Goal: Transaction & Acquisition: Purchase product/service

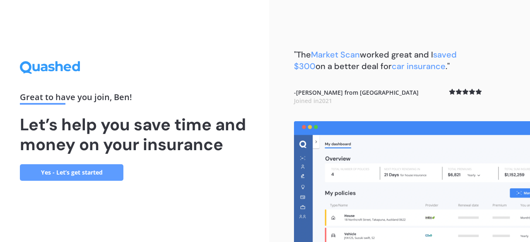
click at [112, 175] on link "Yes - Let’s get started" at bounding box center [71, 172] width 103 height 17
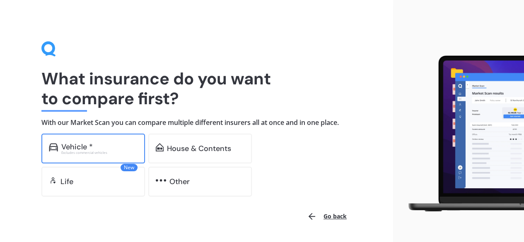
click at [109, 149] on div "Vehicle *" at bounding box center [99, 147] width 76 height 8
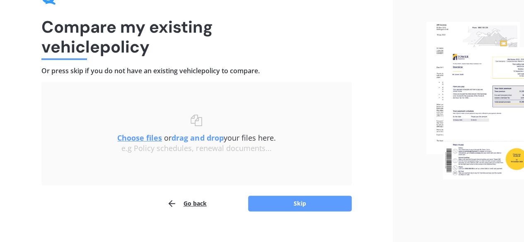
scroll to position [52, 0]
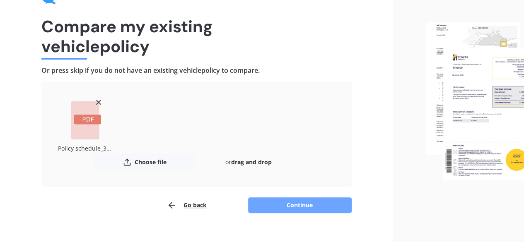
click at [285, 205] on button "Continue" at bounding box center [299, 205] width 103 height 16
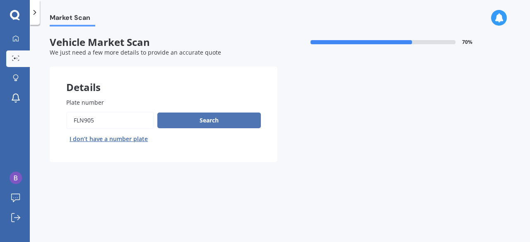
click at [209, 122] on button "Search" at bounding box center [208, 121] width 103 height 16
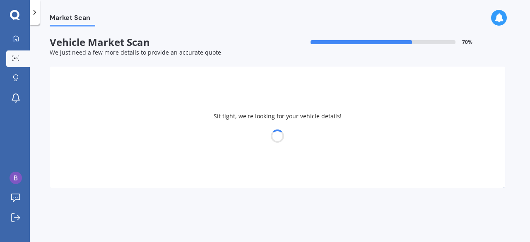
select select "SUZUKI"
select select "SWIFT"
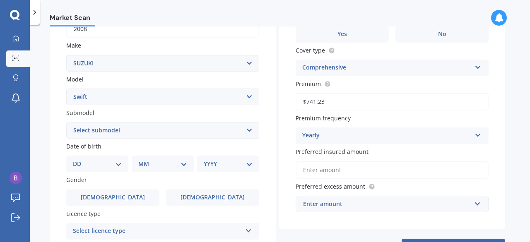
scroll to position [143, 0]
click at [120, 171] on div "DD 01 02 03 04 05 06 07 08 09 10 11 12 13 14 15 16 17 18 19 20 21 22 23 24 25 2…" at bounding box center [97, 163] width 62 height 17
click at [118, 166] on select "DD 01 02 03 04 05 06 07 08 09 10 11 12 13 14 15 16 17 18 19 20 21 22 23 24 25 2…" at bounding box center [97, 163] width 49 height 9
select select "06"
click at [79, 159] on select "DD 01 02 03 04 05 06 07 08 09 10 11 12 13 14 15 16 17 18 19 20 21 22 23 24 25 2…" at bounding box center [97, 163] width 49 height 9
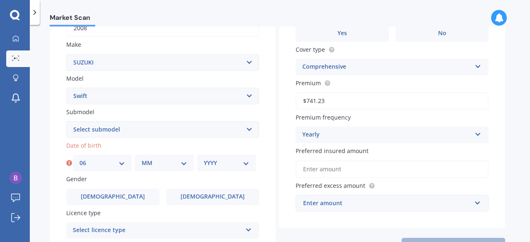
click at [161, 171] on div "MM 01 02 03 04 05 06 07 08 09 10 11 12" at bounding box center [164, 163] width 59 height 17
click at [163, 165] on select "MM 01 02 03 04 05 06 07 08 09 10 11 12" at bounding box center [165, 163] width 46 height 9
select select "06"
click at [142, 159] on select "MM 01 02 03 04 05 06 07 08 09 10 11 12" at bounding box center [165, 163] width 46 height 9
click at [216, 165] on select "YYYY 2025 2024 2023 2022 2021 2020 2019 2018 2017 2016 2015 2014 2013 2012 2011…" at bounding box center [227, 163] width 46 height 9
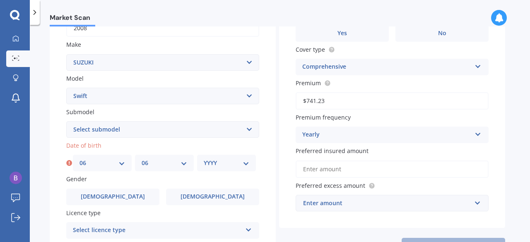
select select "1987"
click at [204, 159] on select "YYYY 2025 2024 2023 2022 2021 2020 2019 2018 2017 2016 2015 2014 2013 2012 2011…" at bounding box center [227, 163] width 46 height 9
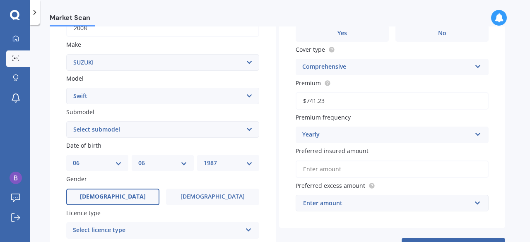
click at [132, 197] on label "[DEMOGRAPHIC_DATA]" at bounding box center [112, 197] width 93 height 17
click at [0, 0] on input "[DEMOGRAPHIC_DATA]" at bounding box center [0, 0] width 0 height 0
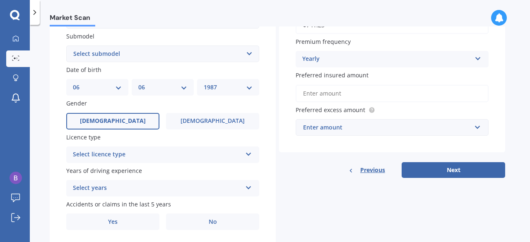
scroll to position [223, 0]
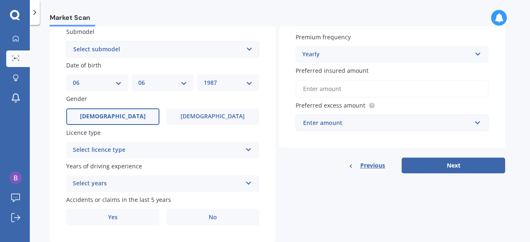
click at [147, 152] on div "Select licence type" at bounding box center [157, 150] width 169 height 10
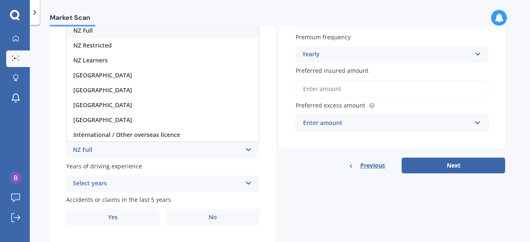
click at [127, 33] on div "NZ Full" at bounding box center [163, 30] width 192 height 15
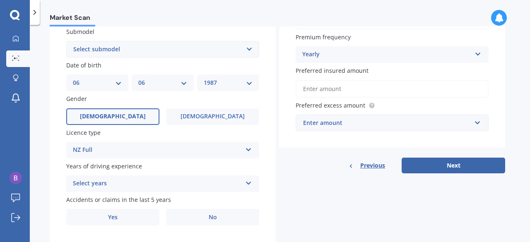
click at [124, 179] on div "Select years 5 or more years 4 years 3 years 2 years 1 year" at bounding box center [162, 183] width 193 height 17
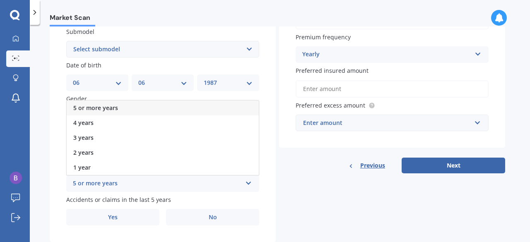
click at [115, 107] on span "5 or more years" at bounding box center [95, 108] width 45 height 8
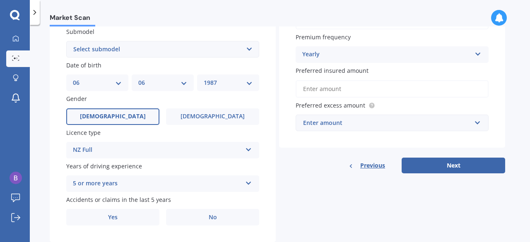
scroll to position [246, 0]
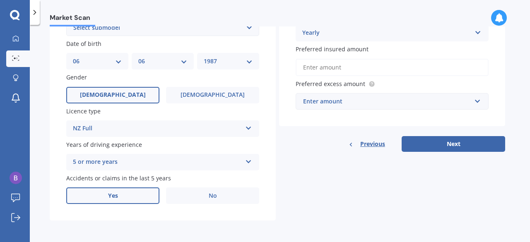
click at [133, 204] on label "Yes" at bounding box center [112, 195] width 93 height 17
click at [0, 0] on input "Yes" at bounding box center [0, 0] width 0 height 0
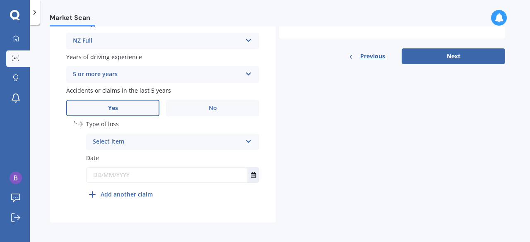
scroll to position [334, 0]
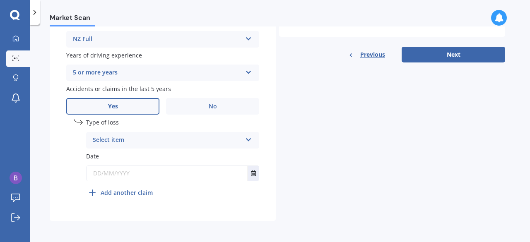
click at [142, 143] on div "Select item" at bounding box center [167, 140] width 149 height 10
click at [140, 156] on div "At fault accident" at bounding box center [173, 156] width 172 height 15
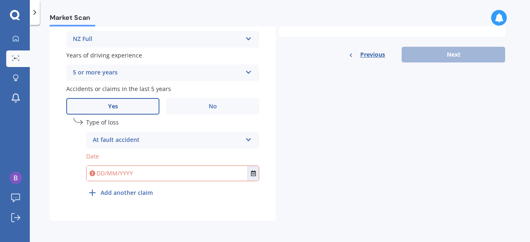
click at [137, 178] on input "text" at bounding box center [167, 173] width 161 height 15
click at [248, 178] on button "Select date" at bounding box center [253, 173] width 11 height 15
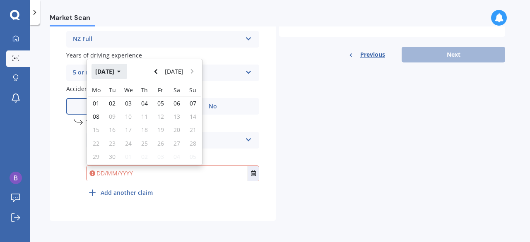
click at [117, 77] on button "[DATE]" at bounding box center [109, 71] width 36 height 15
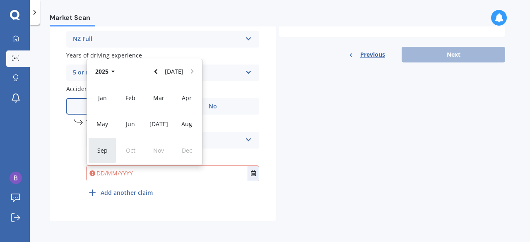
click at [101, 149] on span "Sep" at bounding box center [102, 151] width 10 height 8
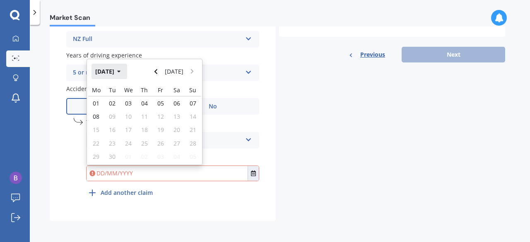
click at [117, 74] on button "[DATE]" at bounding box center [109, 71] width 36 height 15
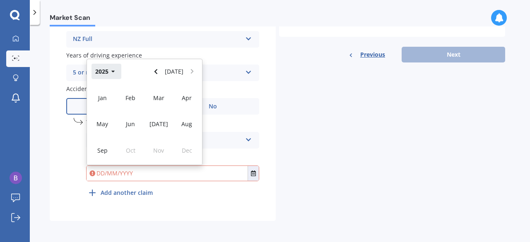
click at [112, 73] on icon "button" at bounding box center [112, 72] width 3 height 2
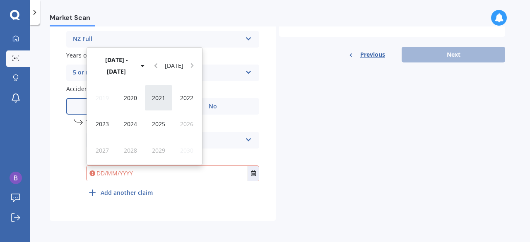
click at [160, 97] on span "2021" at bounding box center [158, 98] width 13 height 8
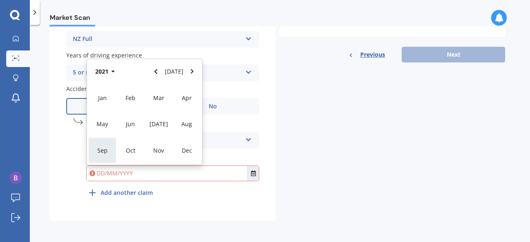
click at [106, 149] on span "Sep" at bounding box center [102, 151] width 10 height 8
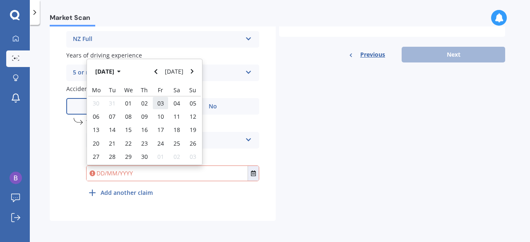
click at [158, 103] on span "03" at bounding box center [160, 103] width 7 height 8
type input "[DATE]"
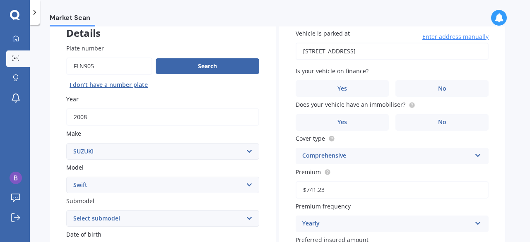
scroll to position [61, 0]
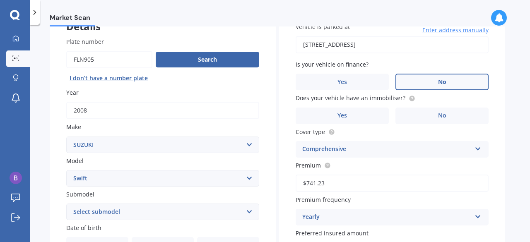
click at [425, 80] on label "No" at bounding box center [441, 82] width 93 height 17
click at [0, 0] on input "No" at bounding box center [0, 0] width 0 height 0
click at [372, 119] on label "Yes" at bounding box center [342, 116] width 93 height 17
click at [0, 0] on input "Yes" at bounding box center [0, 0] width 0 height 0
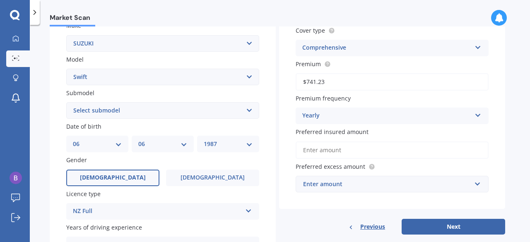
scroll to position [163, 0]
click at [382, 150] on input "Preferred insured amount" at bounding box center [392, 149] width 193 height 17
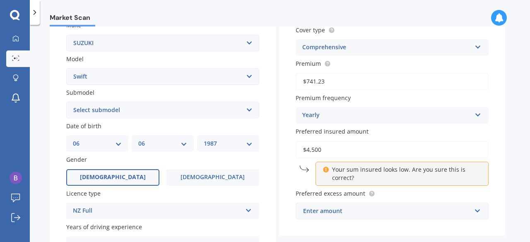
type input "$4,500"
click at [284, 176] on div "Vehicle is parked at [STREET_ADDRESS] Enter address manually Is your vehicle on…" at bounding box center [392, 70] width 226 height 332
click at [379, 208] on div "Enter amount" at bounding box center [387, 211] width 168 height 9
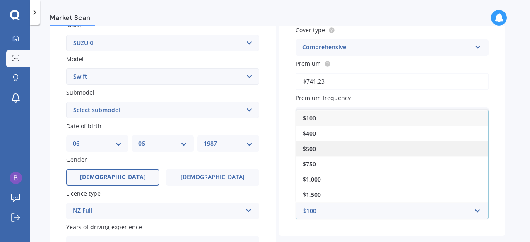
click at [341, 154] on div "$500" at bounding box center [392, 148] width 192 height 15
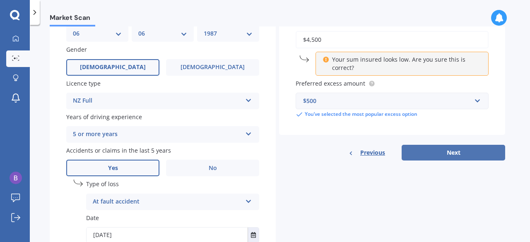
click at [445, 156] on button "Next" at bounding box center [452, 153] width 103 height 16
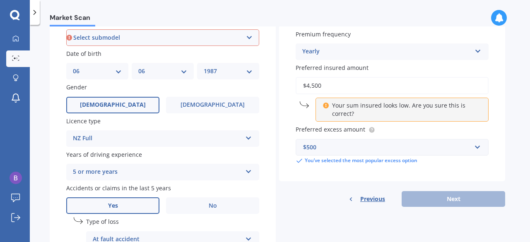
scroll to position [225, 0]
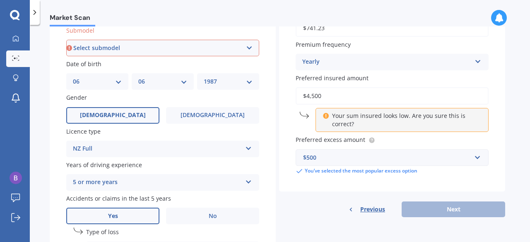
click at [255, 43] on select "Select submodel (All other) Cino Diesel Turbo GA GL GLX GO GP GS GTI LTD RS Hyb…" at bounding box center [162, 48] width 193 height 17
click at [266, 53] on div "Plate number Search I don’t have a number plate Year [DATE] Make Select make AC…" at bounding box center [163, 94] width 226 height 474
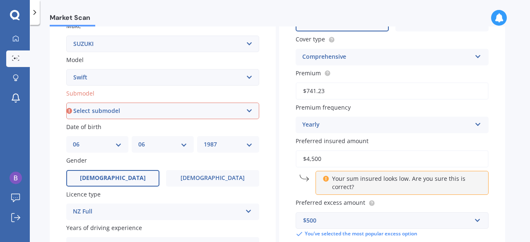
scroll to position [160, 0]
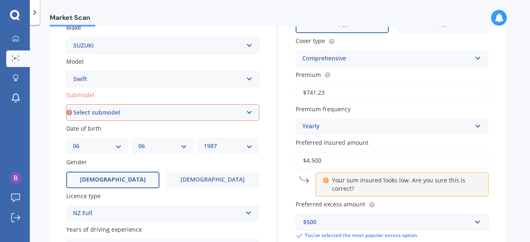
click at [238, 113] on select "Select submodel (All other) Cino Diesel Turbo GA GL GLX GO GP GS GTI LTD RS Hyb…" at bounding box center [162, 112] width 193 height 17
select select "GLX"
click at [66, 105] on select "Select submodel (All other) Cino Diesel Turbo GA GL GLX GO GP GS GTI LTD RS Hyb…" at bounding box center [162, 112] width 193 height 17
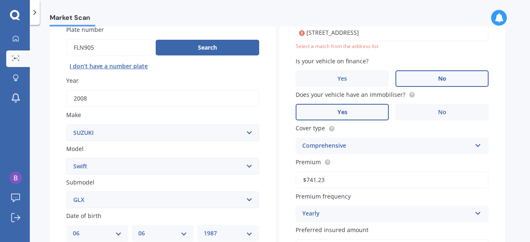
scroll to position [56, 0]
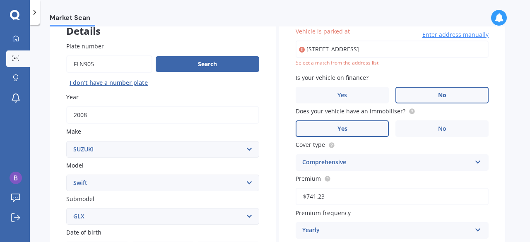
type input "[STREET_ADDRESS]"
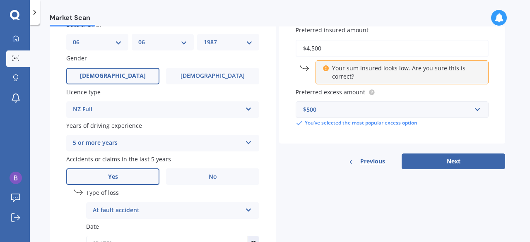
scroll to position [267, 0]
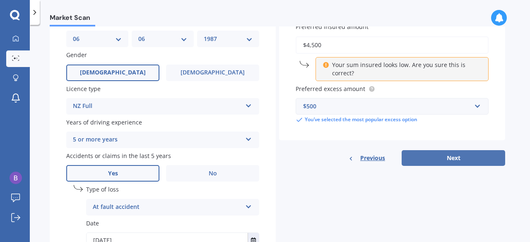
click at [435, 154] on button "Next" at bounding box center [452, 158] width 103 height 16
select select "06"
select select "1987"
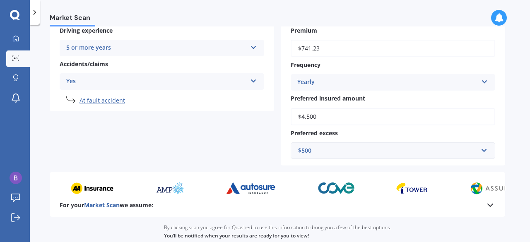
scroll to position [254, 0]
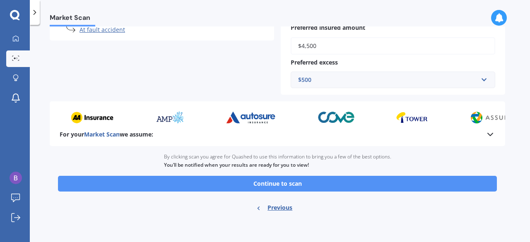
click at [275, 186] on button "Continue to scan" at bounding box center [277, 184] width 439 height 16
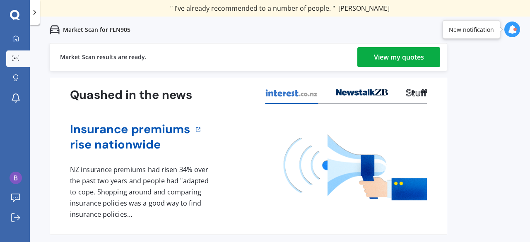
click at [409, 57] on div "View my quotes" at bounding box center [399, 57] width 50 height 20
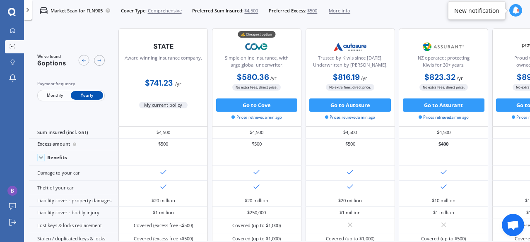
click at [53, 94] on span "Monthly" at bounding box center [54, 95] width 32 height 9
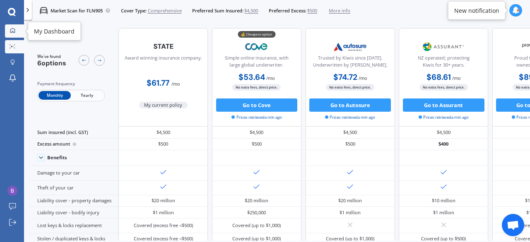
click at [8, 34] on link "My Dashboard" at bounding box center [14, 30] width 19 height 13
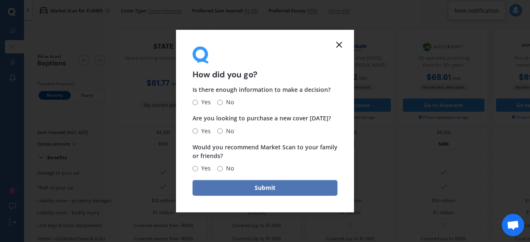
click at [238, 187] on button "Submit" at bounding box center [264, 188] width 145 height 16
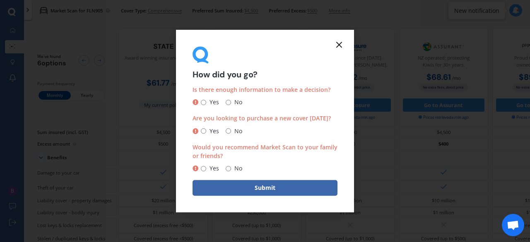
click at [205, 102] on input "Yes" at bounding box center [203, 102] width 5 height 5
radio input "true"
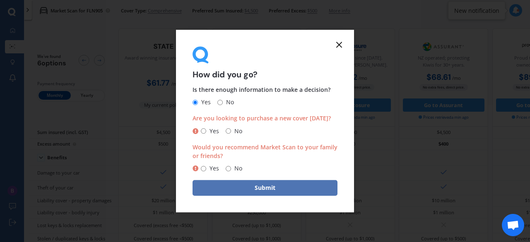
click at [260, 192] on button "Submit" at bounding box center [264, 188] width 145 height 16
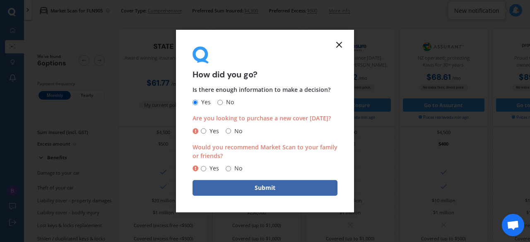
click at [228, 131] on input "No" at bounding box center [228, 130] width 5 height 5
radio input "true"
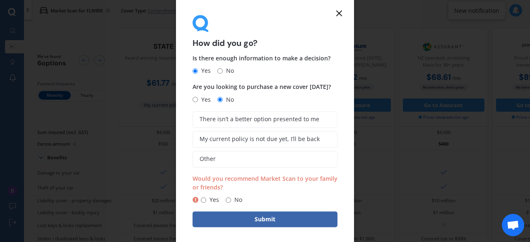
click at [206, 200] on span "Yes" at bounding box center [212, 200] width 13 height 10
click at [206, 200] on input "Yes" at bounding box center [203, 199] width 5 height 5
radio input "true"
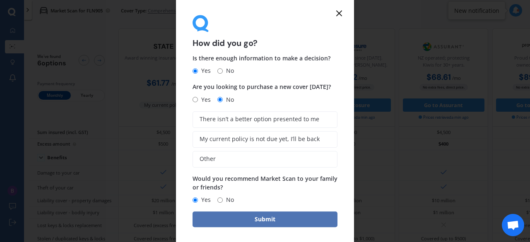
click at [218, 216] on button "Submit" at bounding box center [264, 219] width 145 height 16
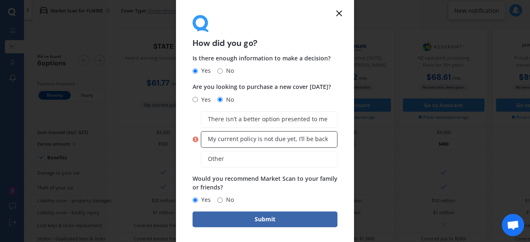
click at [241, 145] on label "My current policy is not due yet, I’ll be back" at bounding box center [269, 139] width 137 height 17
click at [0, 0] on input "My current policy is not due yet, I’ll be back" at bounding box center [0, 0] width 0 height 0
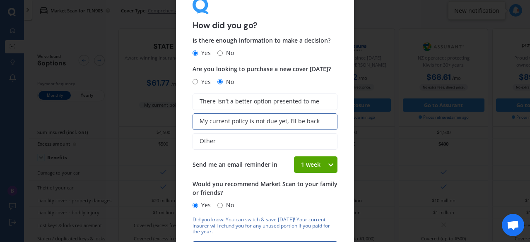
scroll to position [12, 0]
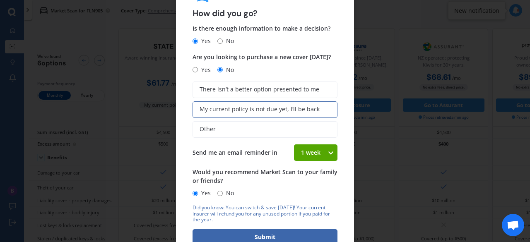
click at [327, 154] on icon at bounding box center [330, 153] width 7 height 8
click at [314, 215] on span "4 weeks" at bounding box center [312, 213] width 22 height 8
click at [300, 231] on button "Submit" at bounding box center [264, 237] width 145 height 16
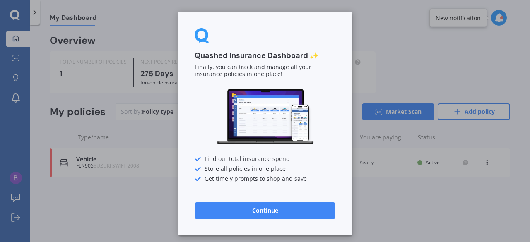
click at [292, 213] on button "Continue" at bounding box center [265, 210] width 141 height 17
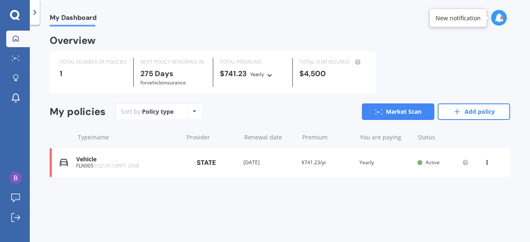
click at [19, 17] on icon at bounding box center [15, 15] width 10 height 11
click at [17, 54] on link "Market Scan" at bounding box center [18, 58] width 24 height 17
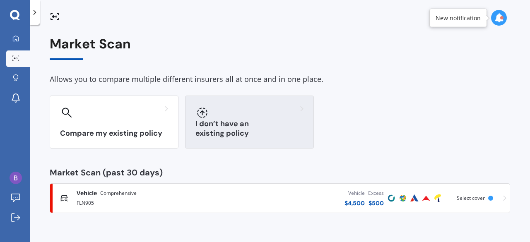
click at [273, 130] on h3 "I don’t have an existing policy" at bounding box center [249, 128] width 108 height 19
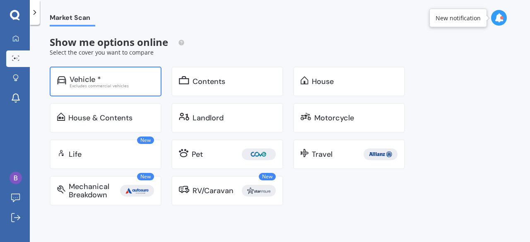
click at [135, 84] on div "Excludes commercial vehicles" at bounding box center [112, 86] width 84 height 4
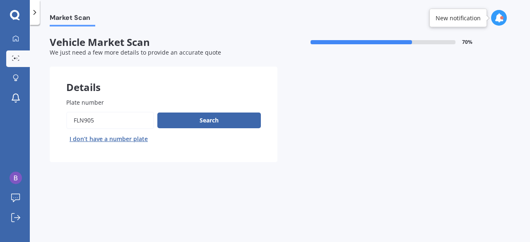
click at [108, 124] on input "Plate number" at bounding box center [110, 120] width 88 height 17
drag, startPoint x: 108, startPoint y: 124, endPoint x: 11, endPoint y: 125, distance: 96.9
click at [11, 125] on div "My Dashboard Market Scan Explore insurance Notifications Ben Biggelaar Submit f…" at bounding box center [265, 121] width 530 height 242
paste input "NAQ634"
type input "NAQ634"
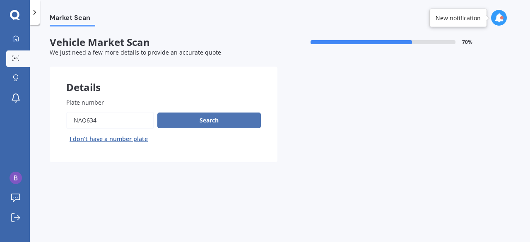
click at [188, 120] on button "Search" at bounding box center [208, 121] width 103 height 16
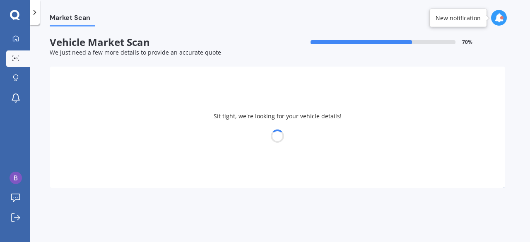
select select "MITSUBISHI"
select select "OUTLANDER"
select select "06"
select select "1987"
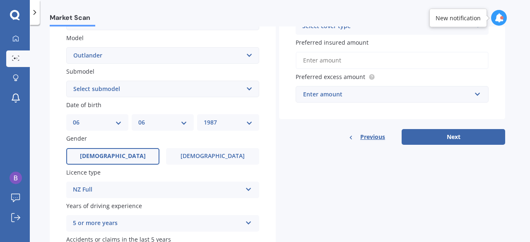
scroll to position [184, 0]
click at [185, 91] on select "Select submodel (All other) 2.4 Litre Station Wagon 3.0 Litre AWD 3.0 VRX Auto …" at bounding box center [162, 88] width 193 height 17
select select "LS 2.4P/CVT"
click at [66, 81] on select "Select submodel (All other) 2.4 Litre Station Wagon 3.0 Litre AWD 3.0 VRX Auto …" at bounding box center [162, 88] width 193 height 17
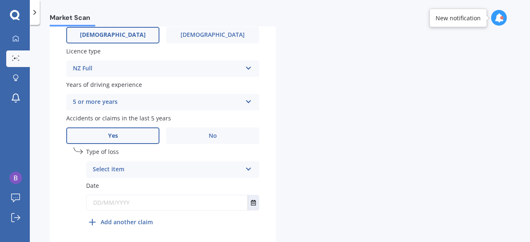
scroll to position [311, 0]
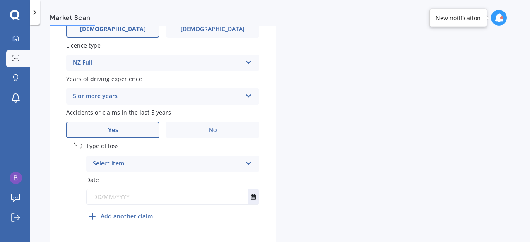
click at [178, 168] on div "Select item" at bounding box center [167, 164] width 149 height 10
click at [174, 180] on div "At fault accident" at bounding box center [173, 180] width 172 height 15
click at [175, 197] on input "text" at bounding box center [167, 197] width 161 height 15
click at [249, 203] on button "Select date" at bounding box center [253, 197] width 11 height 15
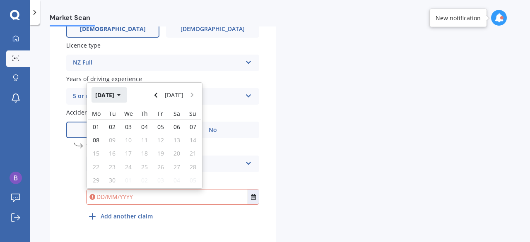
click at [113, 100] on button "[DATE]" at bounding box center [109, 94] width 36 height 15
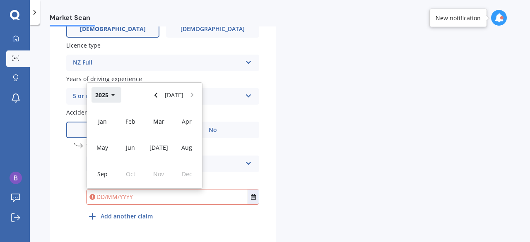
click at [115, 98] on button "2025" at bounding box center [106, 94] width 30 height 15
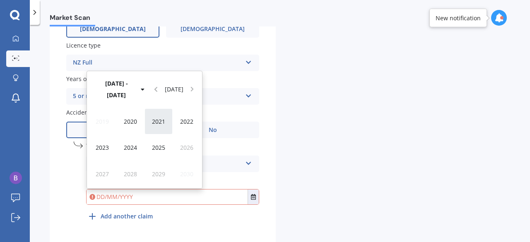
click at [159, 123] on span "2021" at bounding box center [158, 122] width 13 height 8
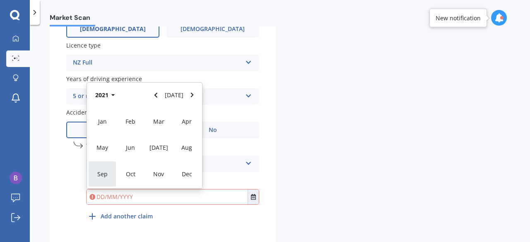
click at [104, 174] on span "Sep" at bounding box center [102, 174] width 10 height 8
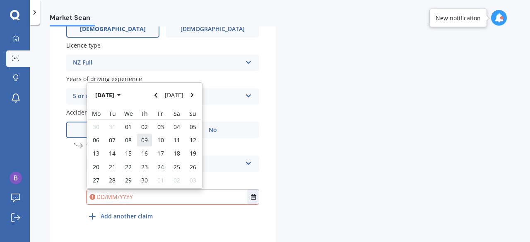
click at [147, 138] on div "09" at bounding box center [145, 139] width 16 height 13
type input "[DATE]"
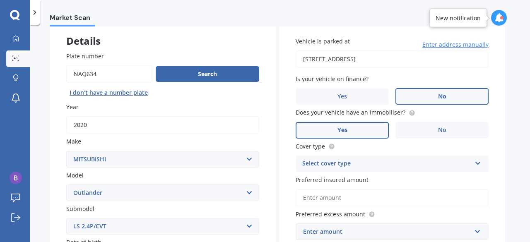
scroll to position [84, 0]
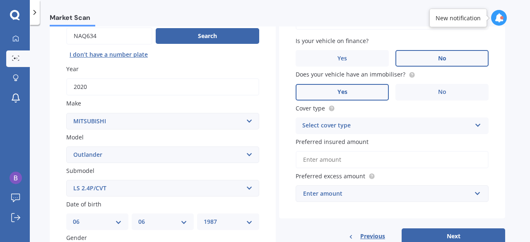
click at [332, 131] on div "Select cover type Comprehensive Third Party, Fire & Theft Third Party" at bounding box center [392, 126] width 193 height 17
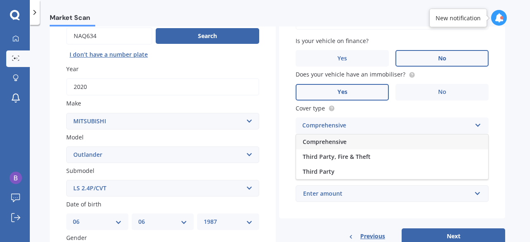
click at [330, 142] on span "Comprehensive" at bounding box center [325, 142] width 44 height 8
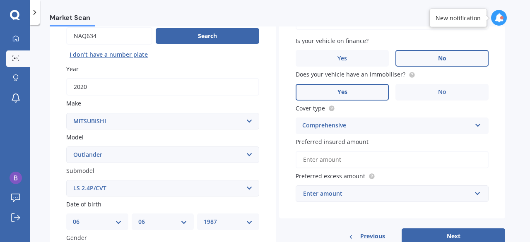
click at [312, 161] on input "Preferred insured amount" at bounding box center [392, 159] width 193 height 17
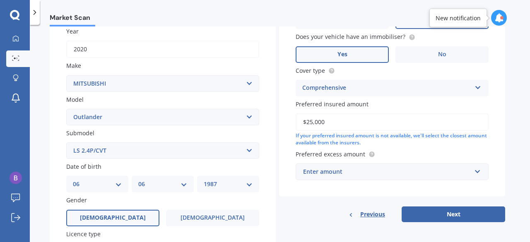
scroll to position [123, 0]
type input "$25,000"
click at [312, 174] on div "Enter amount" at bounding box center [387, 171] width 168 height 9
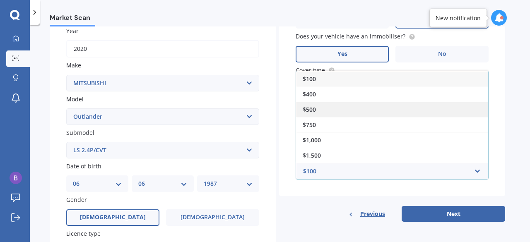
click at [306, 109] on span "$500" at bounding box center [309, 110] width 13 height 8
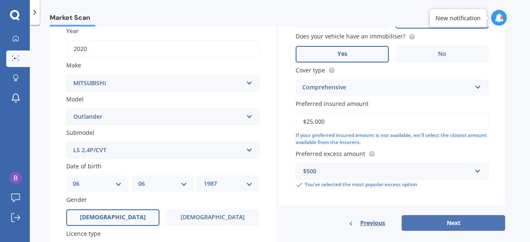
click at [413, 222] on button "Next" at bounding box center [452, 223] width 103 height 16
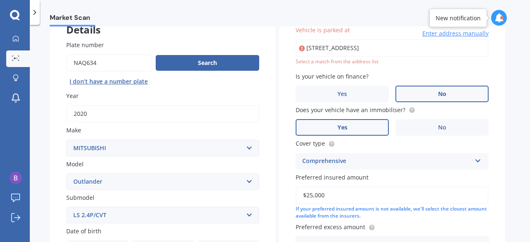
scroll to position [56, 0]
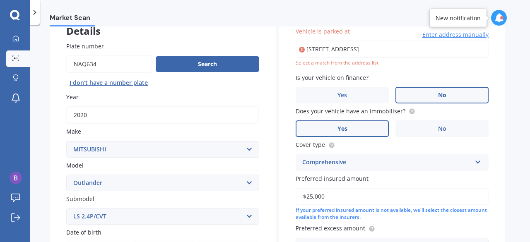
type input "[STREET_ADDRESS]"
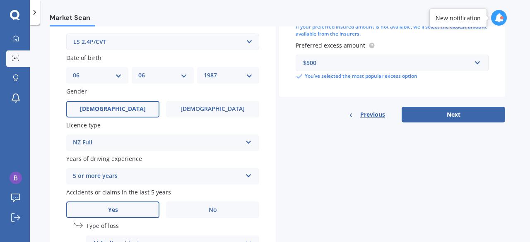
scroll to position [231, 0]
click at [454, 116] on button "Next" at bounding box center [452, 115] width 103 height 16
select select "06"
select select "1987"
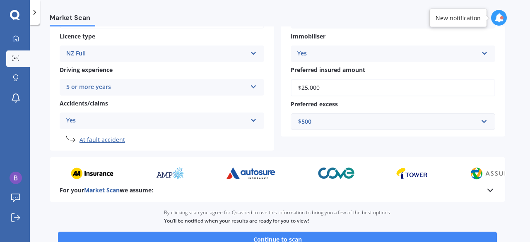
scroll to position [192, 0]
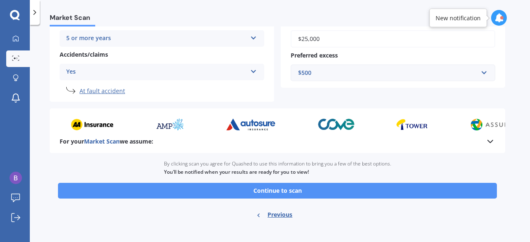
click at [323, 186] on button "Continue to scan" at bounding box center [277, 191] width 439 height 16
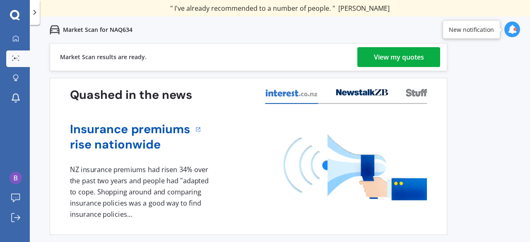
click at [283, 126] on div "Insurance premiums rise nationwide" at bounding box center [248, 137] width 357 height 31
click at [380, 56] on div "View my quotes" at bounding box center [399, 57] width 50 height 20
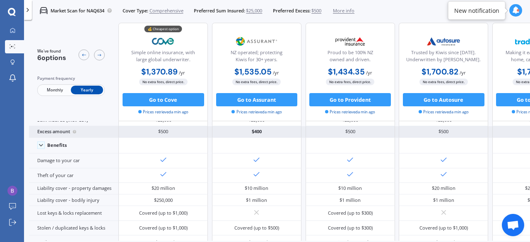
scroll to position [17, 0]
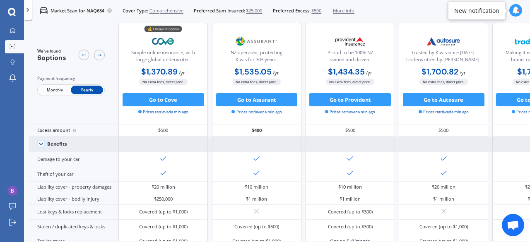
click at [42, 144] on icon at bounding box center [41, 144] width 7 height 7
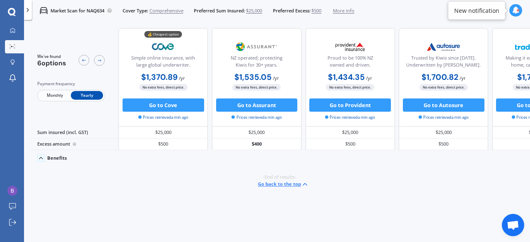
scroll to position [0, 0]
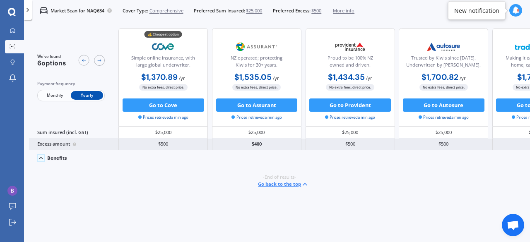
click at [60, 145] on div "Excess amount" at bounding box center [73, 145] width 89 height 12
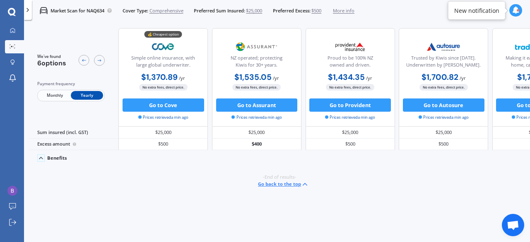
click at [40, 158] on icon at bounding box center [41, 158] width 7 height 7
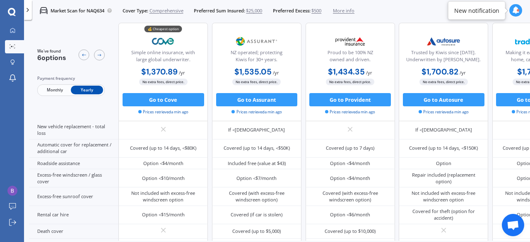
scroll to position [248, 0]
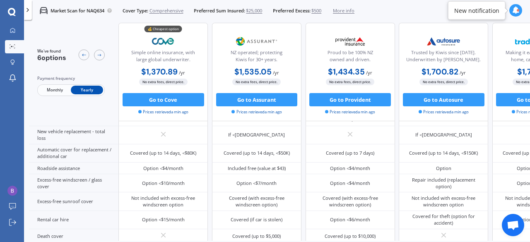
click at [57, 90] on span "Monthly" at bounding box center [54, 90] width 32 height 9
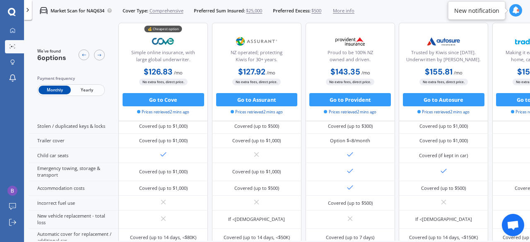
scroll to position [0, 0]
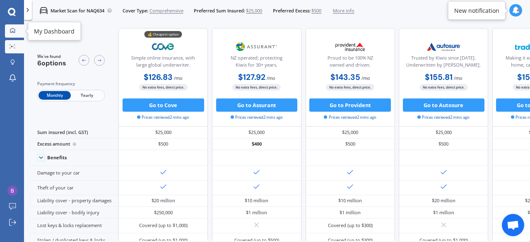
click at [12, 32] on icon at bounding box center [12, 30] width 5 height 5
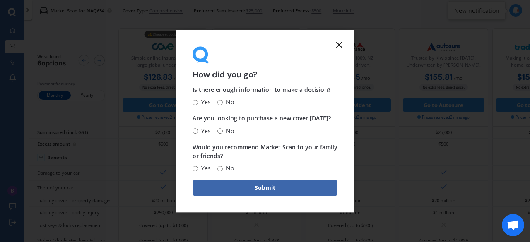
click at [192, 103] on input "Yes" at bounding box center [194, 102] width 5 height 5
radio input "true"
click at [218, 131] on input "No" at bounding box center [219, 130] width 5 height 5
radio input "true"
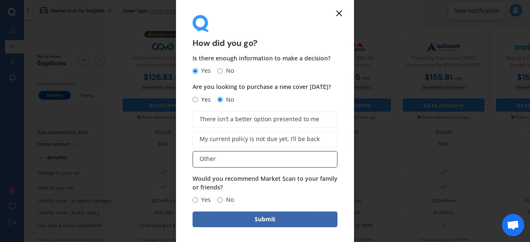
click at [220, 156] on label "Other" at bounding box center [264, 159] width 145 height 17
click at [0, 0] on input "Other" at bounding box center [0, 0] width 0 height 0
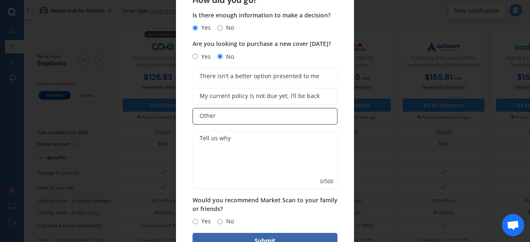
scroll to position [26, 0]
click at [224, 146] on textarea at bounding box center [264, 160] width 145 height 58
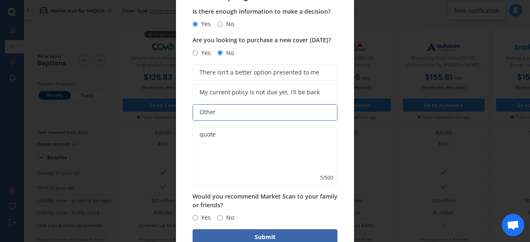
type textarea "quote"
click at [197, 219] on input "Yes" at bounding box center [194, 217] width 5 height 5
radio input "true"
click at [206, 232] on button "Submit" at bounding box center [264, 237] width 145 height 16
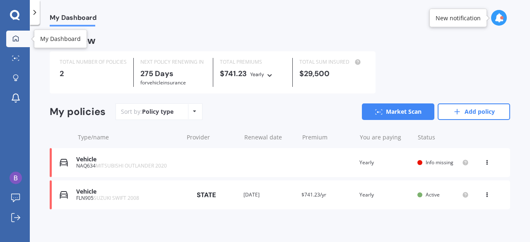
click at [10, 43] on link "My Dashboard" at bounding box center [18, 39] width 24 height 17
click at [16, 17] on icon at bounding box center [15, 15] width 10 height 10
click at [14, 17] on icon at bounding box center [15, 15] width 10 height 10
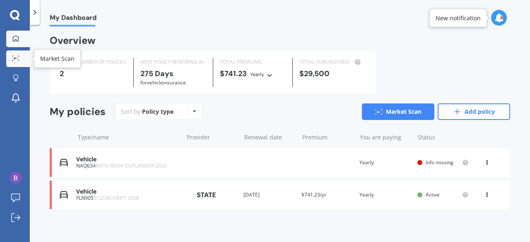
click at [17, 60] on icon at bounding box center [15, 57] width 7 height 5
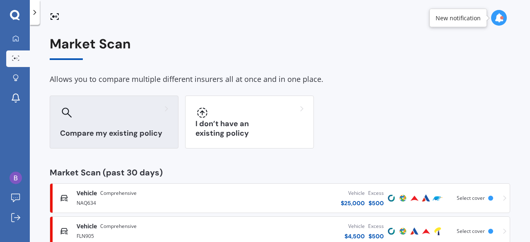
click at [157, 128] on div "Compare my existing policy" at bounding box center [114, 122] width 129 height 53
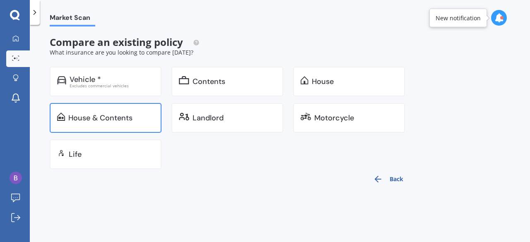
click at [125, 119] on div "House & Contents" at bounding box center [100, 118] width 64 height 8
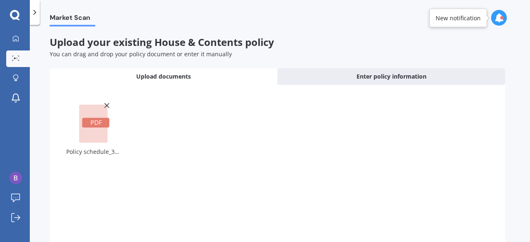
scroll to position [76, 0]
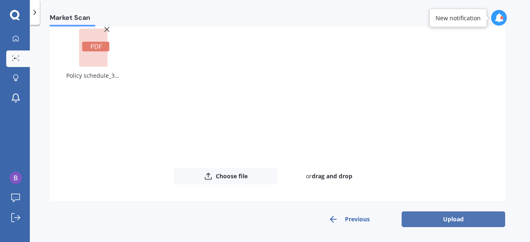
click at [451, 225] on button "Upload" at bounding box center [452, 219] width 103 height 16
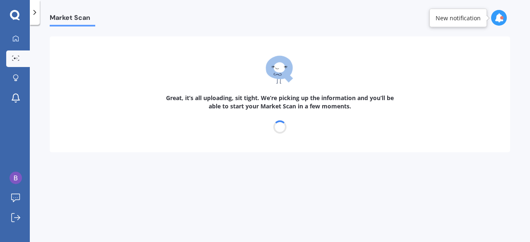
scroll to position [0, 0]
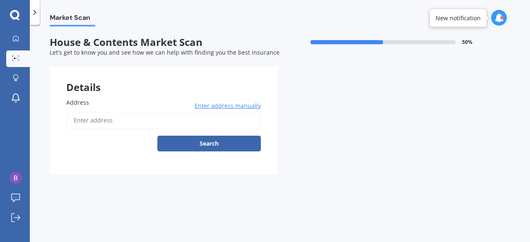
click at [99, 126] on input "Address" at bounding box center [163, 120] width 195 height 17
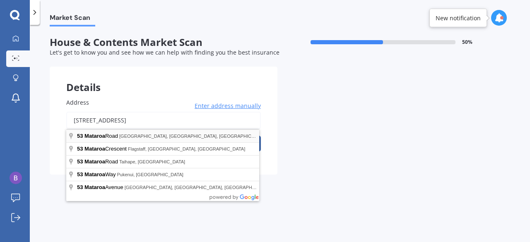
type input "[STREET_ADDRESS]"
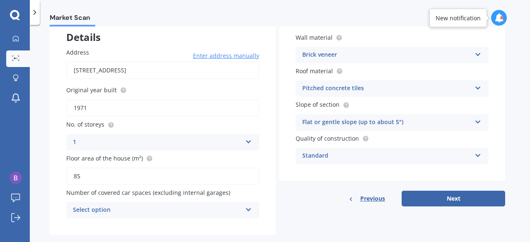
scroll to position [65, 0]
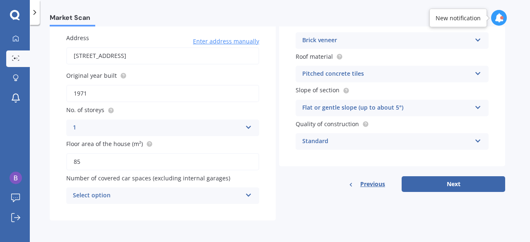
click at [224, 197] on div "Select option" at bounding box center [157, 196] width 169 height 10
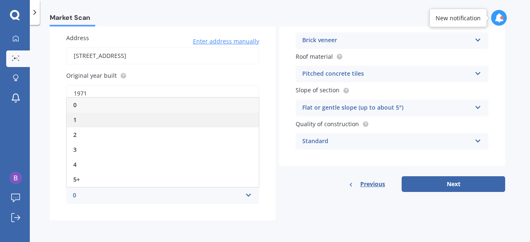
click at [156, 115] on div "1" at bounding box center [163, 120] width 192 height 15
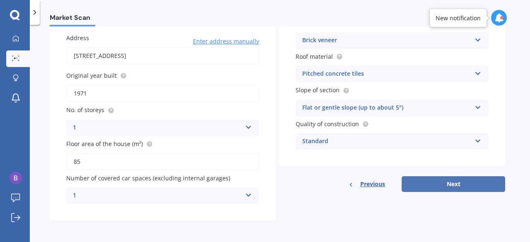
click at [425, 183] on button "Next" at bounding box center [452, 184] width 103 height 16
select select "06"
select select "1987"
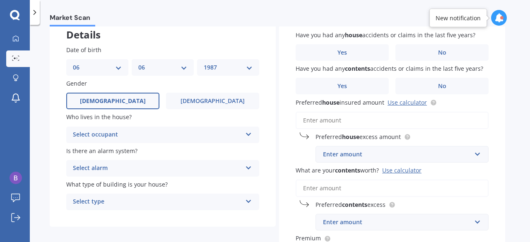
scroll to position [53, 0]
click at [183, 130] on div "Select occupant" at bounding box center [157, 134] width 169 height 10
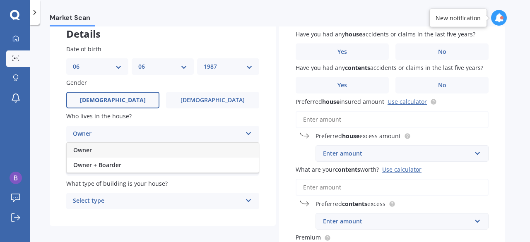
click at [161, 149] on div "Owner" at bounding box center [163, 150] width 192 height 15
click at [153, 165] on div "Select alarm" at bounding box center [157, 168] width 169 height 10
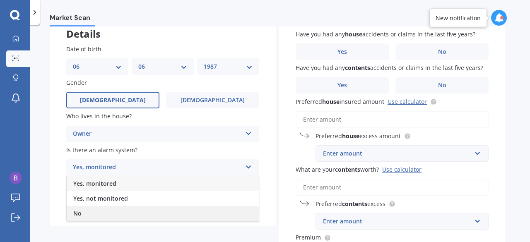
click at [132, 209] on div "No" at bounding box center [163, 213] width 192 height 15
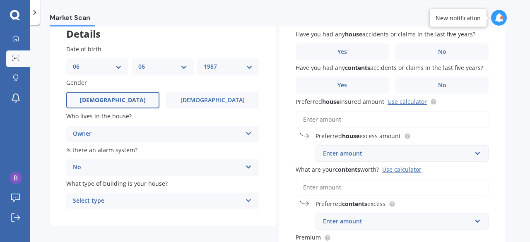
click at [136, 201] on div "Select type" at bounding box center [157, 201] width 169 height 10
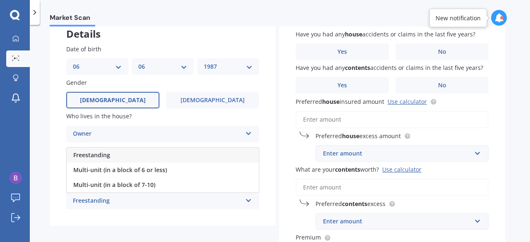
click at [131, 156] on div "Freestanding" at bounding box center [163, 155] width 192 height 15
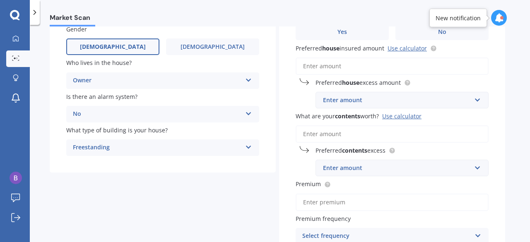
scroll to position [0, 0]
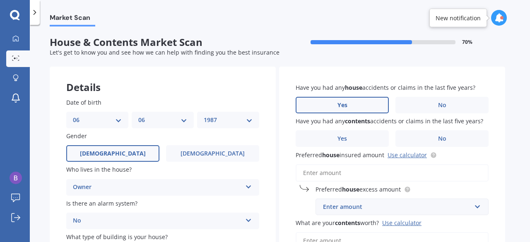
click at [368, 107] on label "Yes" at bounding box center [342, 105] width 93 height 17
click at [0, 0] on input "Yes" at bounding box center [0, 0] width 0 height 0
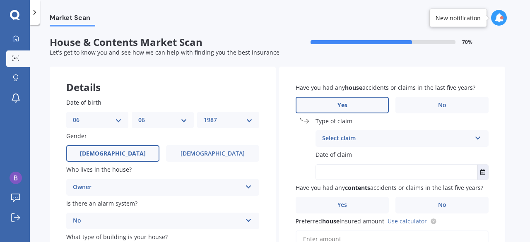
click at [354, 144] on div "Select claim" at bounding box center [396, 139] width 149 height 10
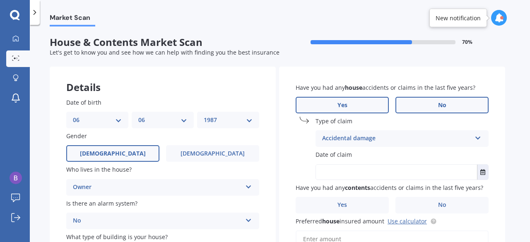
click at [416, 106] on label "No" at bounding box center [441, 105] width 93 height 17
click at [0, 0] on input "No" at bounding box center [0, 0] width 0 height 0
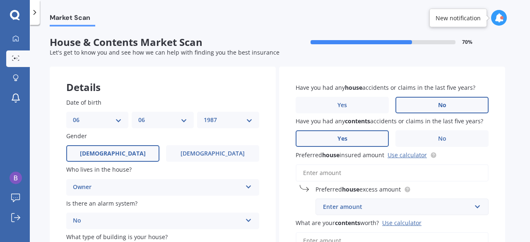
click at [360, 141] on label "Yes" at bounding box center [342, 138] width 93 height 17
click at [0, 0] on input "Yes" at bounding box center [0, 0] width 0 height 0
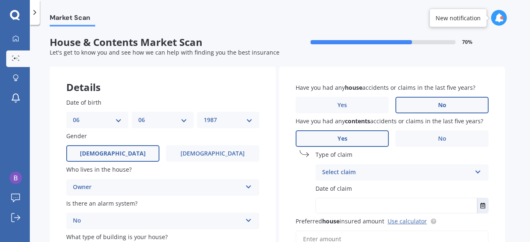
click at [357, 170] on div "Select claim" at bounding box center [396, 173] width 149 height 10
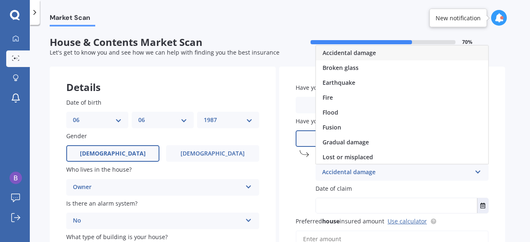
click at [354, 55] on span "Accidental damage" at bounding box center [348, 53] width 53 height 8
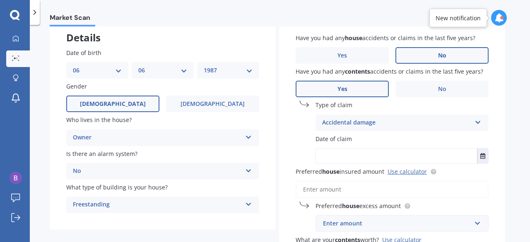
scroll to position [53, 0]
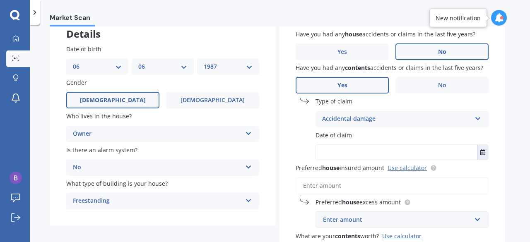
click at [368, 156] on input "text" at bounding box center [396, 152] width 161 height 15
click at [479, 154] on button "Select date" at bounding box center [482, 152] width 11 height 15
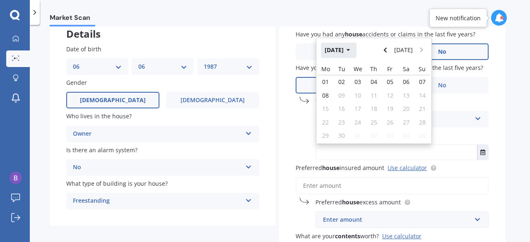
click at [343, 48] on button "[DATE]" at bounding box center [339, 50] width 36 height 15
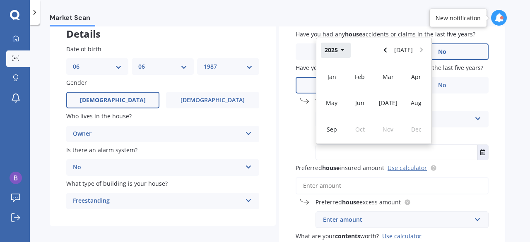
click at [339, 49] on button "2025" at bounding box center [336, 50] width 30 height 15
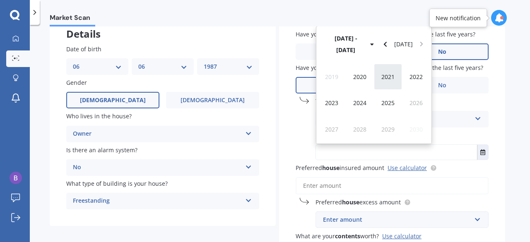
click at [387, 77] on span "2021" at bounding box center [387, 77] width 13 height 8
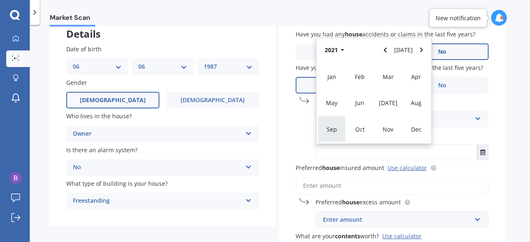
click at [328, 127] on span "Sep" at bounding box center [332, 129] width 10 height 8
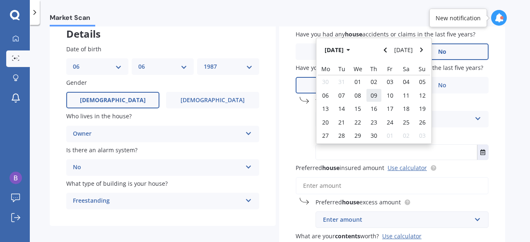
click at [373, 96] on span "09" at bounding box center [373, 95] width 7 height 8
type input "[DATE]"
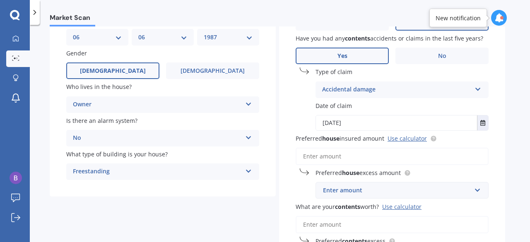
scroll to position [88, 0]
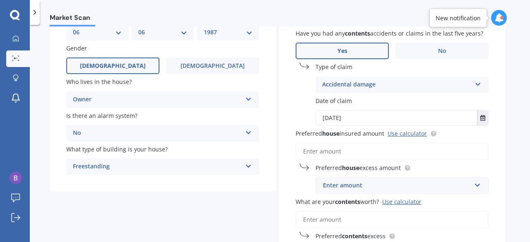
click at [365, 152] on input "Preferred house insured amount Use calculator" at bounding box center [392, 151] width 193 height 17
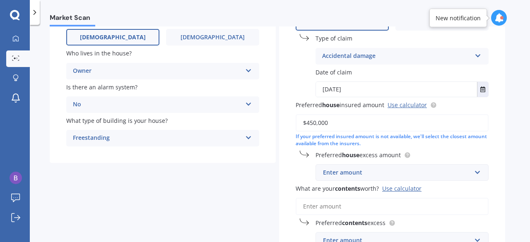
scroll to position [117, 0]
type input "$450,000"
click at [343, 176] on div "Enter amount" at bounding box center [397, 172] width 148 height 9
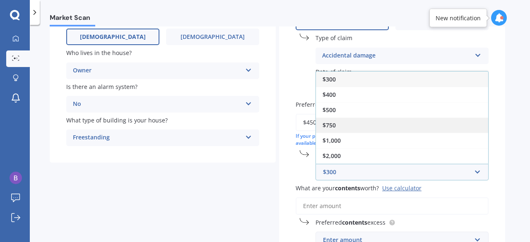
click at [337, 120] on div "$750" at bounding box center [402, 125] width 172 height 15
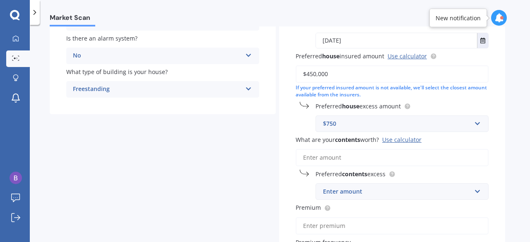
scroll to position [175, 0]
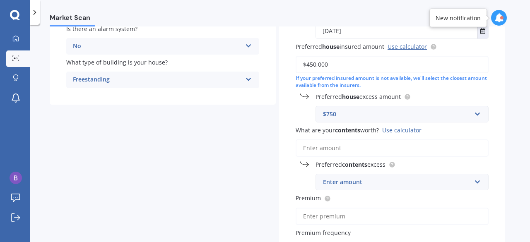
click at [320, 148] on input "What are your contents worth? Use calculator" at bounding box center [392, 147] width 193 height 17
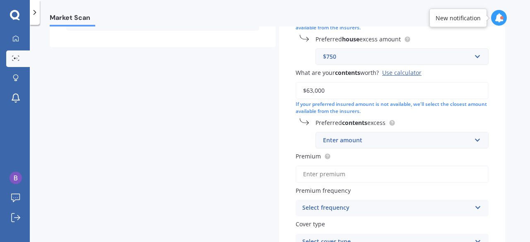
scroll to position [233, 0]
type input "$63,000"
click at [340, 146] on input "text" at bounding box center [399, 140] width 166 height 16
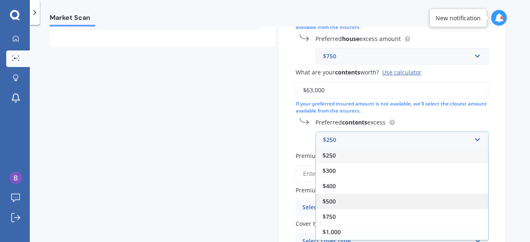
click at [332, 198] on span "$500" at bounding box center [328, 201] width 13 height 8
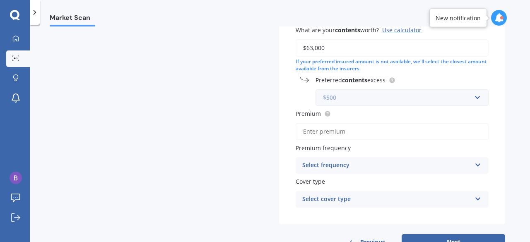
scroll to position [284, 0]
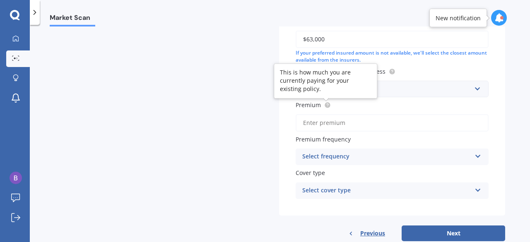
click at [327, 108] on circle at bounding box center [326, 105] width 5 height 5
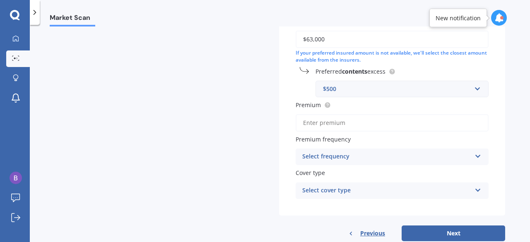
click at [320, 125] on input "Premium" at bounding box center [392, 122] width 193 height 17
click at [328, 124] on input "$215.00" at bounding box center [392, 122] width 193 height 17
type input "$215.45"
click at [316, 155] on div "Select frequency" at bounding box center [386, 157] width 169 height 10
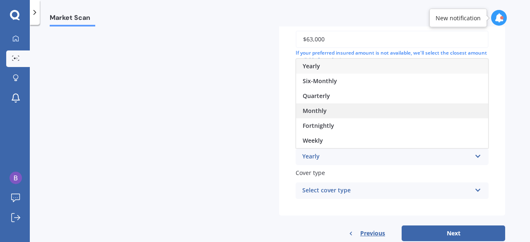
click at [325, 107] on div "Monthly" at bounding box center [392, 110] width 192 height 15
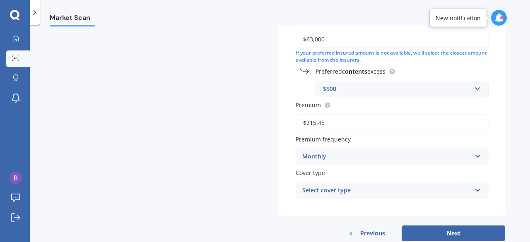
click at [328, 192] on div "Select cover type" at bounding box center [386, 191] width 169 height 10
click at [320, 210] on div "High" at bounding box center [392, 206] width 192 height 15
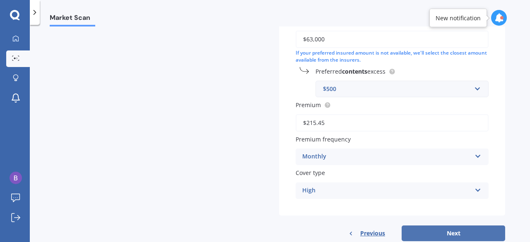
click at [429, 233] on button "Next" at bounding box center [452, 234] width 103 height 16
select select "06"
select select "1987"
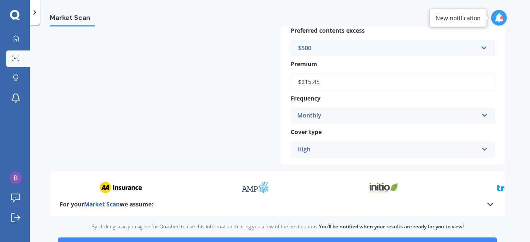
scroll to position [481, 0]
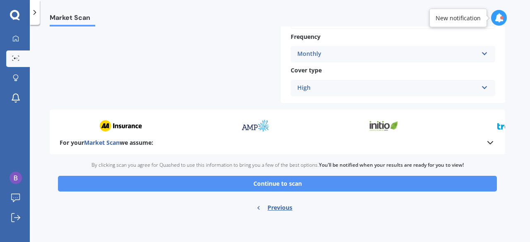
click at [308, 184] on button "Continue to scan" at bounding box center [277, 184] width 439 height 16
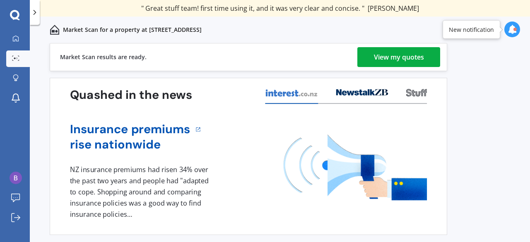
click at [375, 60] on div "View my quotes" at bounding box center [399, 57] width 50 height 20
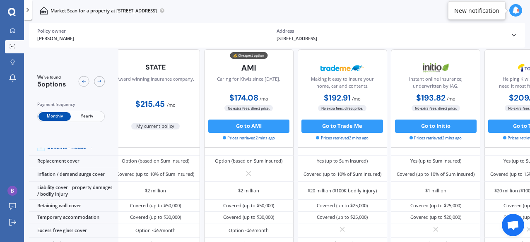
scroll to position [47, 10]
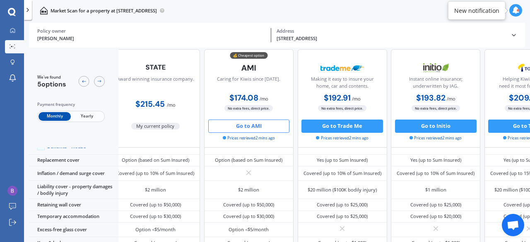
click at [247, 124] on button "Go to AMI" at bounding box center [249, 126] width 82 height 13
